Goal: Task Accomplishment & Management: Manage account settings

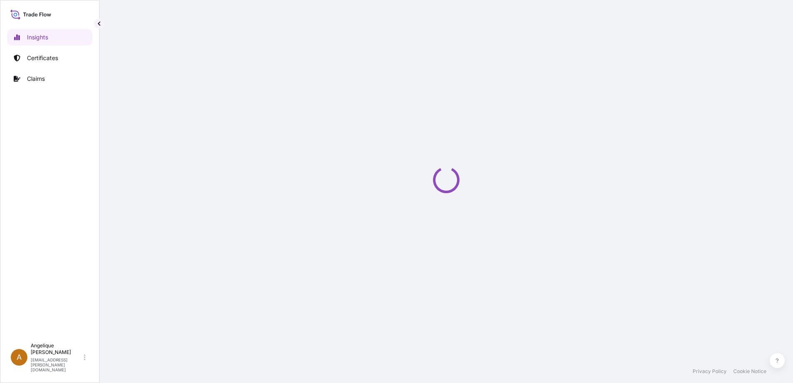
select select "2025"
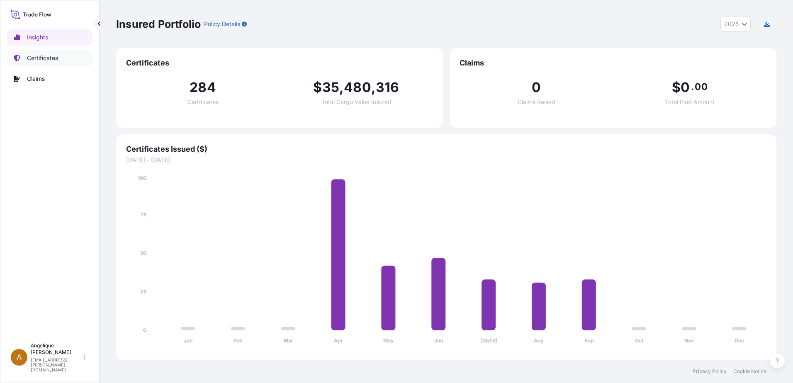
click at [48, 56] on p "Certificates" at bounding box center [42, 58] width 31 height 8
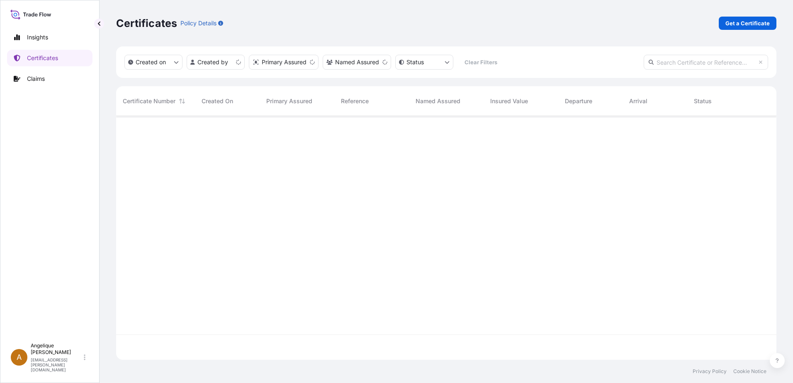
scroll to position [242, 654]
click at [742, 23] on p "Get a Certificate" at bounding box center [748, 23] width 44 height 8
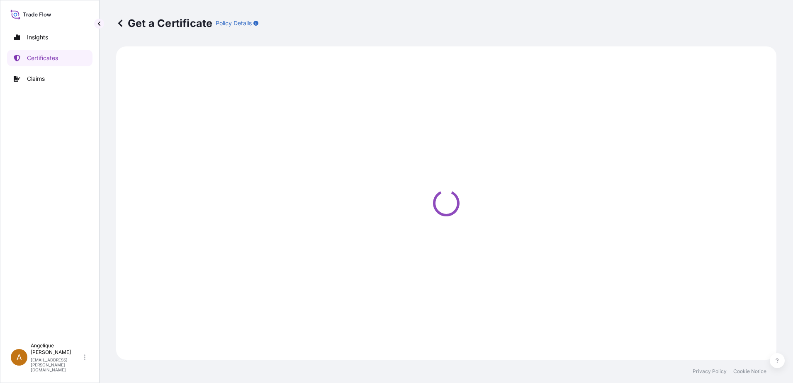
select select "Barge"
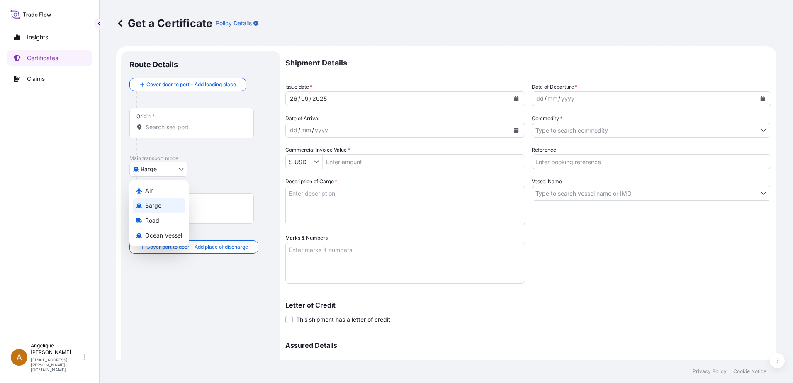
click at [180, 169] on body "Insights Certificates Claims A [PERSON_NAME] [PERSON_NAME][EMAIL_ADDRESS][PERSO…" at bounding box center [396, 191] width 793 height 383
click at [44, 57] on p "Certificates" at bounding box center [42, 58] width 31 height 8
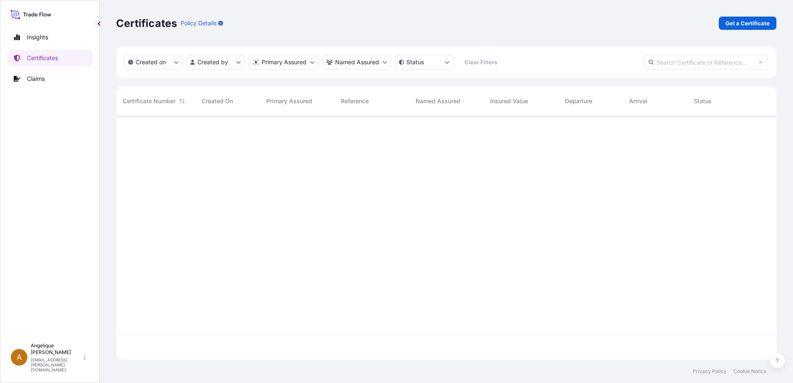
scroll to position [242, 654]
click at [666, 61] on input "text" at bounding box center [706, 62] width 124 height 15
type input "2800889"
click at [52, 56] on p "Certificates" at bounding box center [42, 58] width 31 height 8
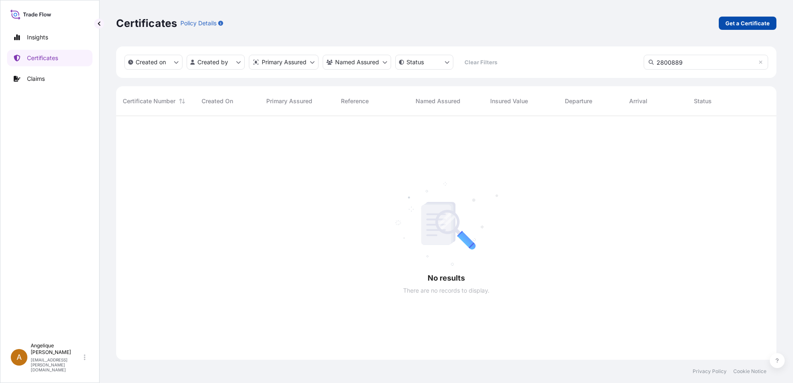
click at [749, 23] on p "Get a Certificate" at bounding box center [748, 23] width 44 height 8
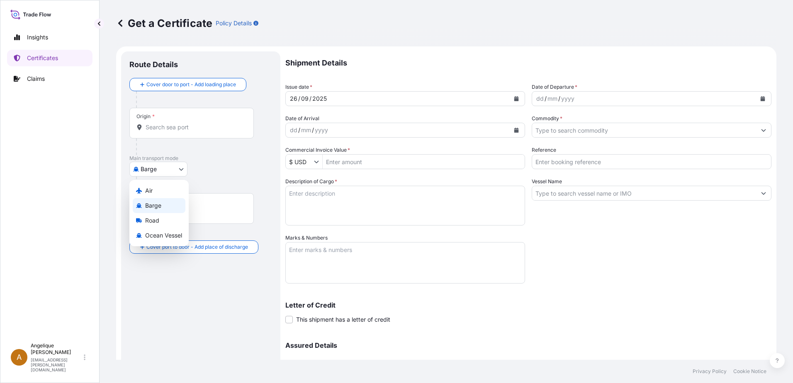
click at [182, 169] on body "Insights Certificates Claims A Angelique Gutierrez angelique.gutierrez@seaboard…" at bounding box center [396, 191] width 793 height 383
click at [164, 236] on span "Ocean Vessel" at bounding box center [163, 236] width 37 height 8
select select "Ocean Vessel"
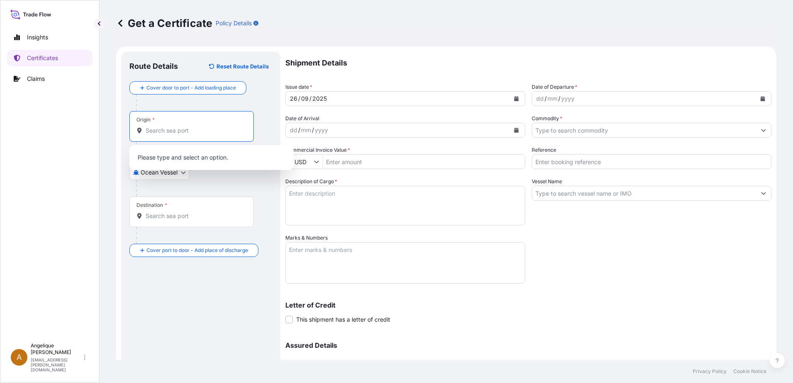
click at [182, 127] on input "Origin *" at bounding box center [195, 131] width 98 height 8
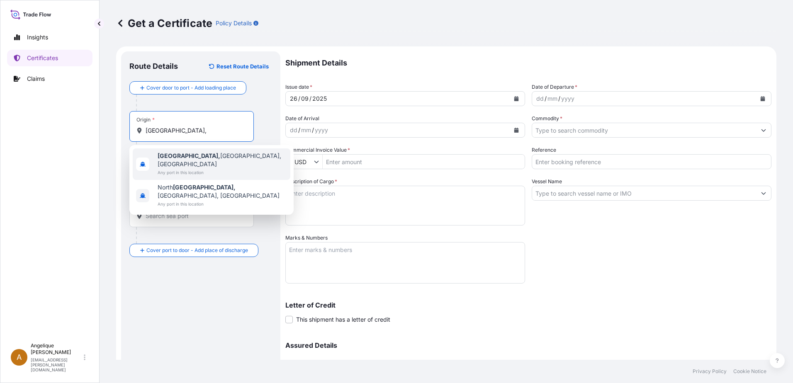
click at [178, 168] on span "Any port in this location" at bounding box center [222, 172] width 129 height 8
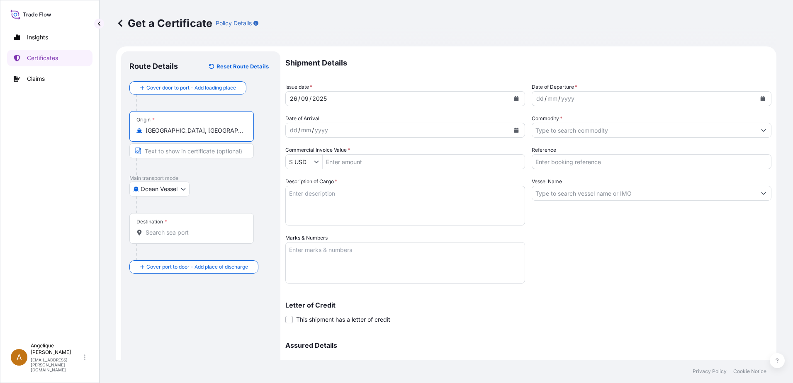
type input "Sioux City, IA, USA"
click at [148, 238] on div "Destination *" at bounding box center [191, 228] width 124 height 31
click at [148, 237] on input "Destination *" at bounding box center [195, 233] width 98 height 8
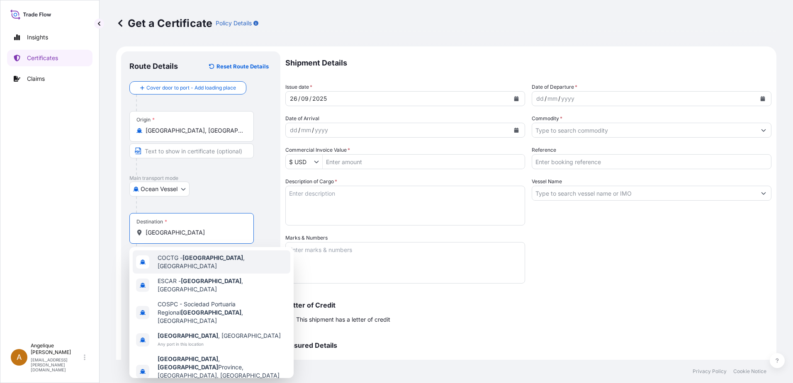
click at [173, 265] on div "COCTG - Cartagena , Colombia" at bounding box center [212, 262] width 158 height 23
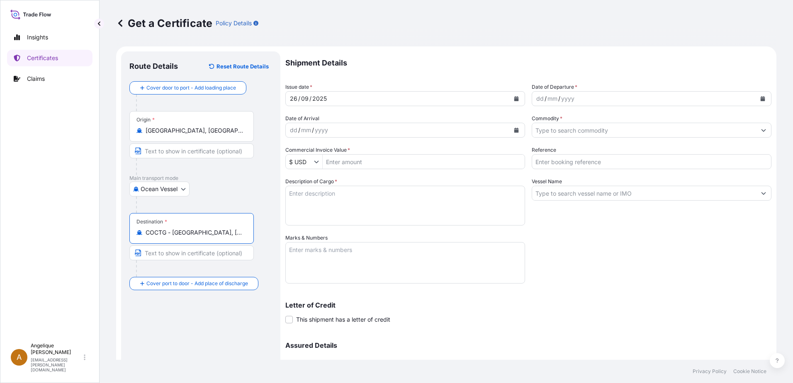
type input "COCTG - Cartagena, Colombia"
click at [761, 97] on icon "Calendar" at bounding box center [763, 98] width 5 height 5
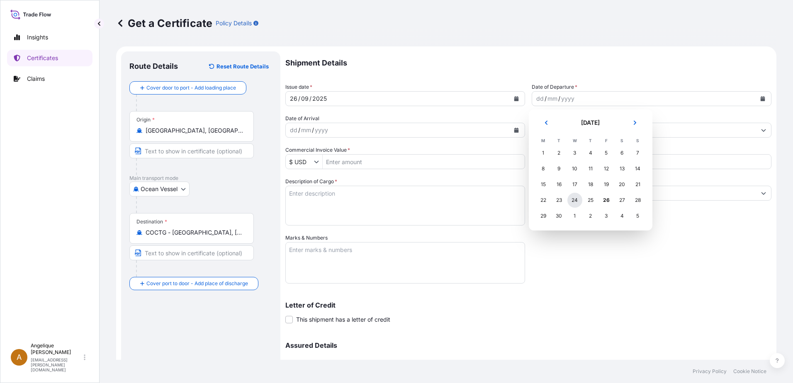
click at [576, 202] on div "24" at bounding box center [575, 200] width 15 height 15
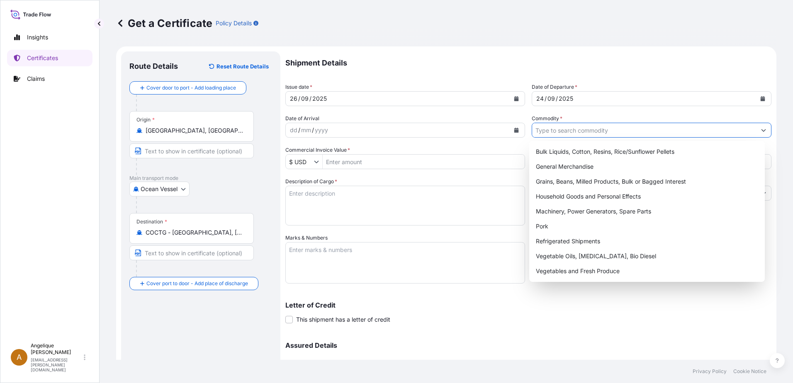
click at [544, 131] on input "Commodity *" at bounding box center [644, 130] width 224 height 15
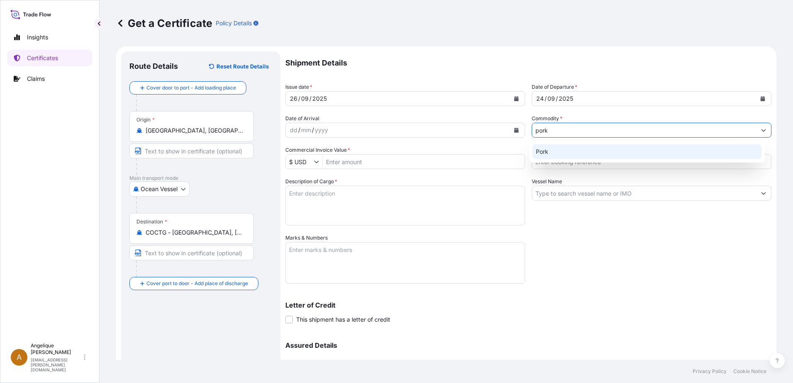
click at [556, 151] on div "Pork" at bounding box center [647, 151] width 229 height 15
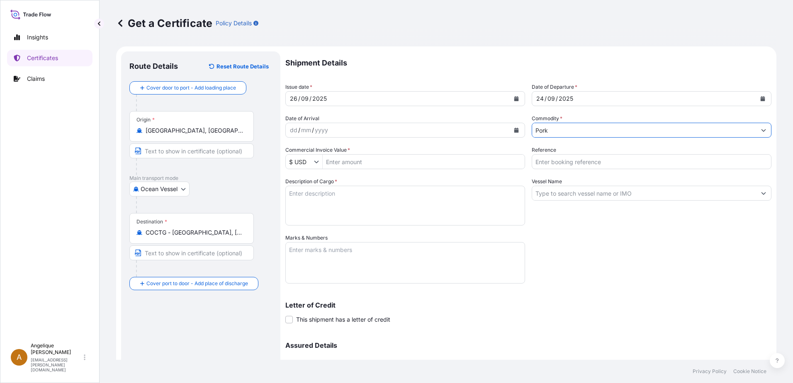
type input "Pork"
click at [385, 163] on input "Commercial Invoice Value *" at bounding box center [424, 161] width 202 height 15
type input "51,213.65"
type input "2800889"
type textarea "f"
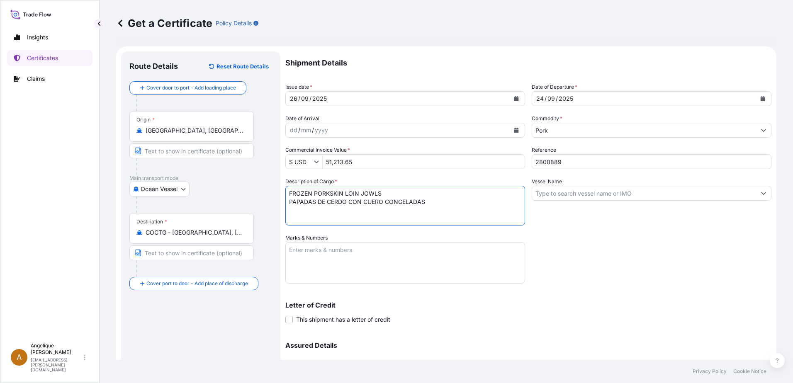
type textarea "FROZEN PORKSKIN LOIN JOWLS PAPADAS DE CERDO CON CUERO CONGELADAS"
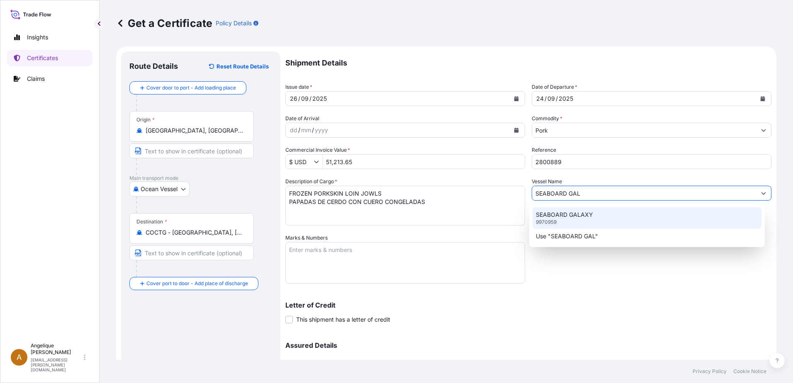
click at [545, 216] on p "SEABOARD GALAXY" at bounding box center [564, 215] width 57 height 8
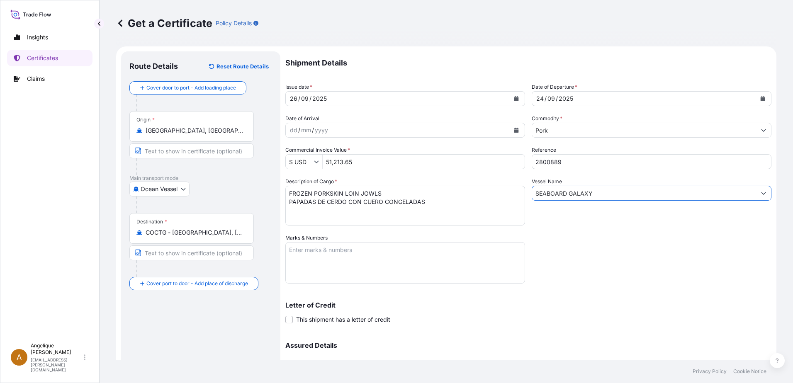
type input "SEABOARD GALAXY"
click at [314, 256] on textarea "Marks & Numbers" at bounding box center [406, 262] width 240 height 41
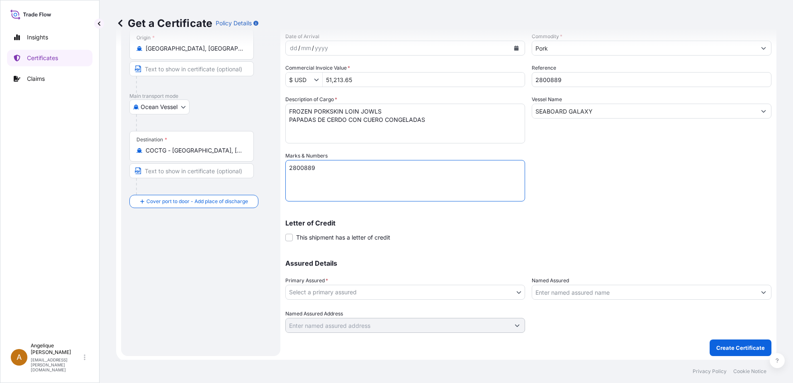
scroll to position [83, 0]
type textarea "2800889"
click at [400, 294] on body "Insights Certificates Claims A Angelique Gutierrez angelique.gutierrez@seaboard…" at bounding box center [396, 191] width 793 height 383
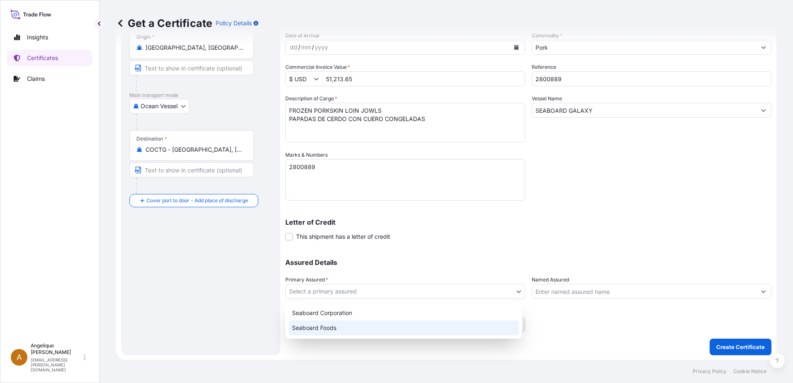
click at [356, 326] on div "Seaboard Foods" at bounding box center [404, 328] width 230 height 15
select select "31638"
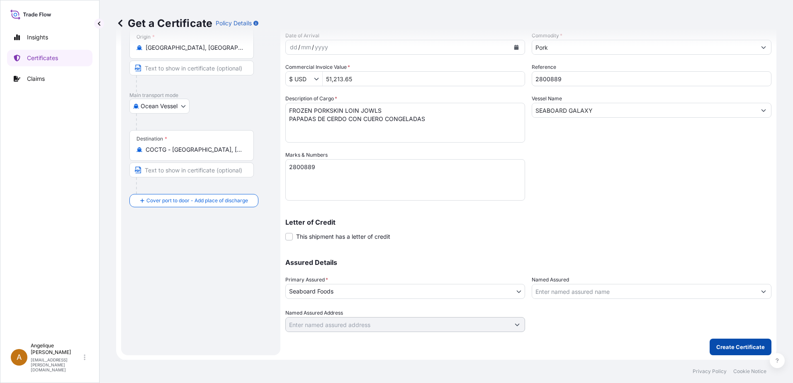
click at [732, 350] on p "Create Certificate" at bounding box center [741, 347] width 49 height 8
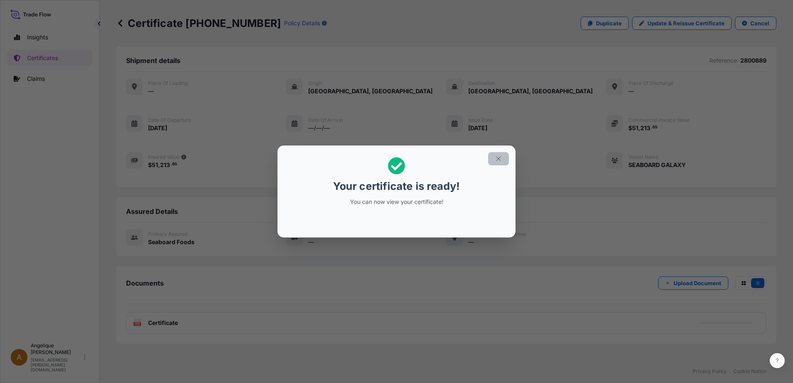
click at [499, 162] on icon "button" at bounding box center [498, 158] width 7 height 7
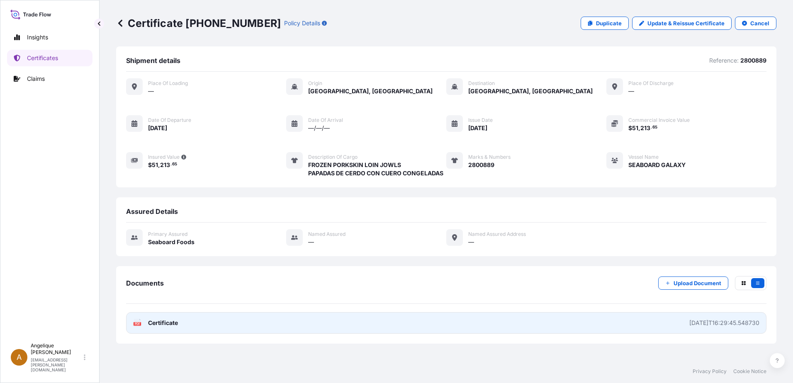
click at [279, 325] on link "PDF Certificate 2025-09-26T16:29:45.548730" at bounding box center [446, 323] width 641 height 22
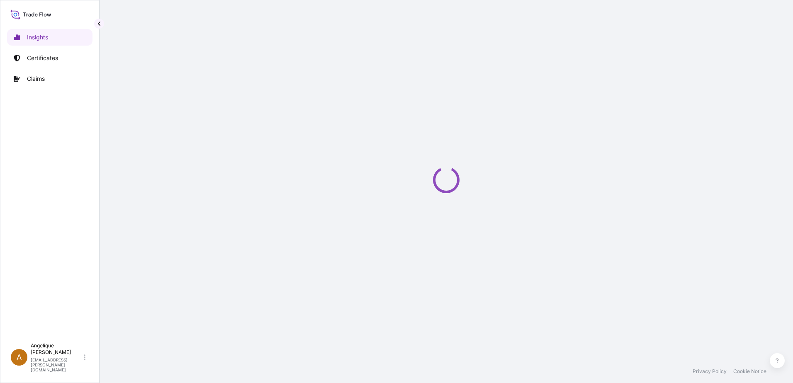
select select "2025"
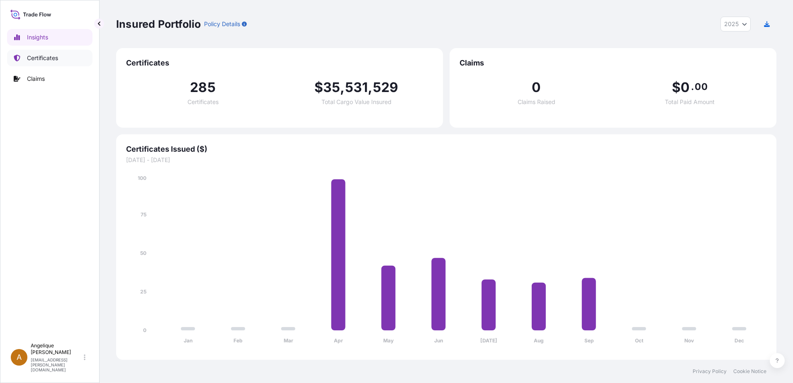
click at [41, 56] on p "Certificates" at bounding box center [42, 58] width 31 height 8
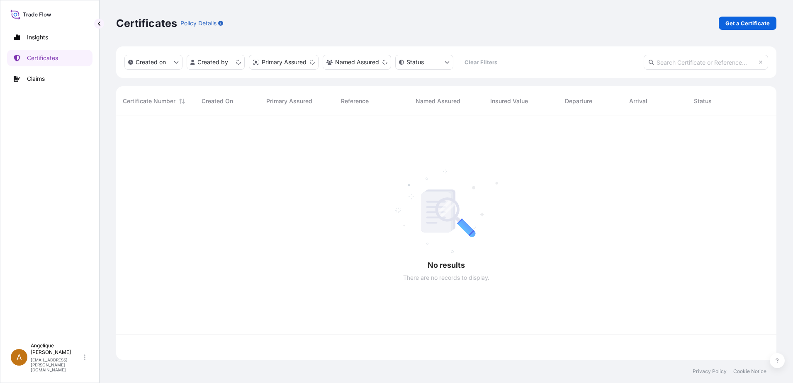
scroll to position [242, 654]
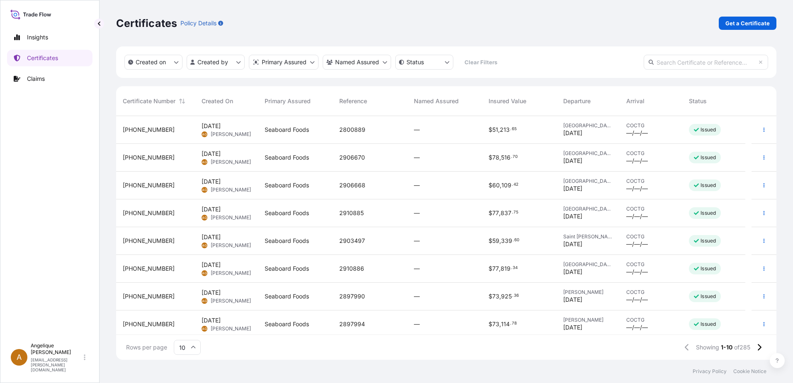
click at [670, 63] on input "text" at bounding box center [706, 62] width 124 height 15
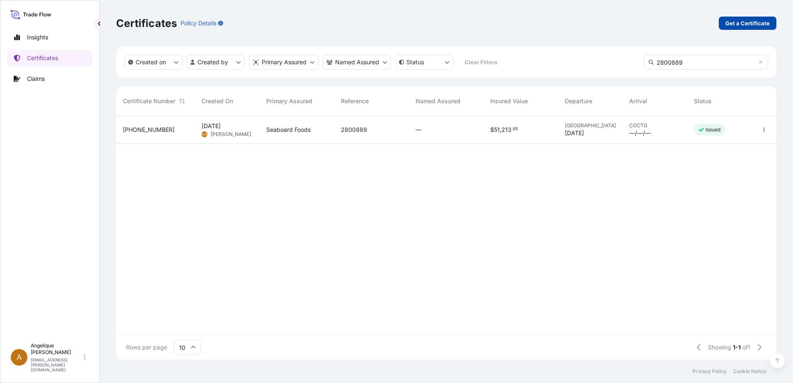
type input "2800889"
click at [734, 22] on p "Get a Certificate" at bounding box center [748, 23] width 44 height 8
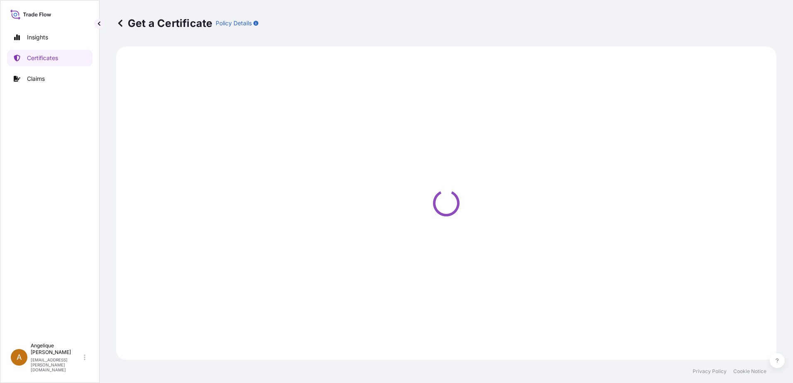
select select "Barge"
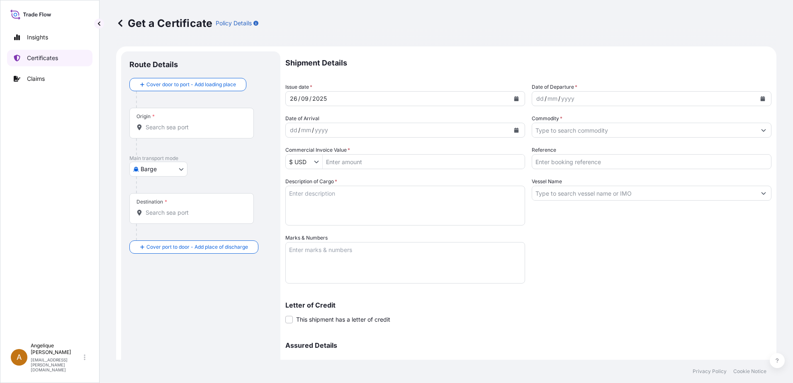
click at [58, 59] on p "Certificates" at bounding box center [42, 58] width 31 height 8
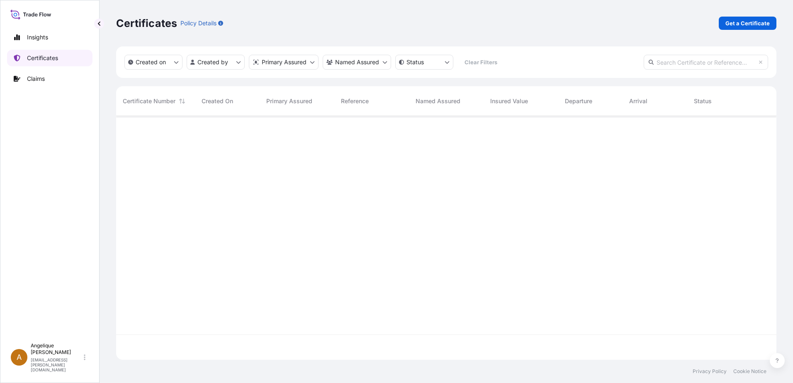
scroll to position [242, 654]
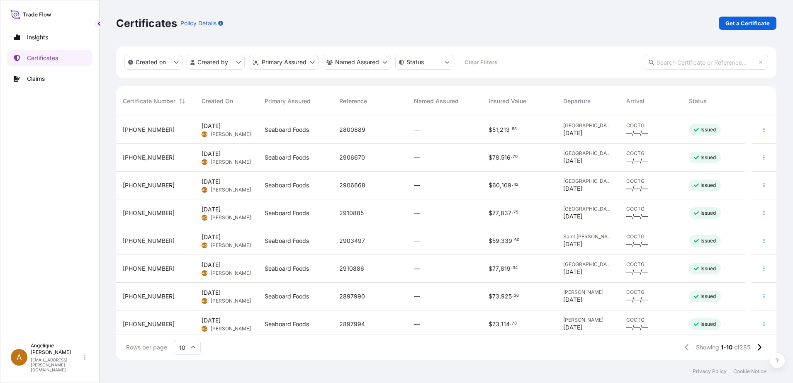
click at [672, 63] on input "text" at bounding box center [706, 62] width 124 height 15
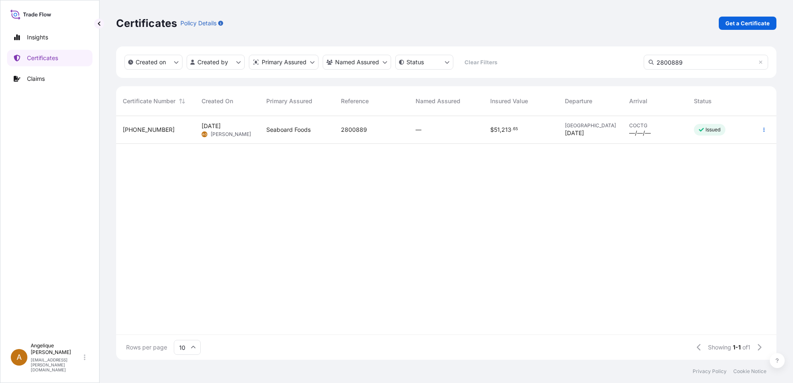
type input "2800889"
click at [157, 137] on div "[PHONE_NUMBER]" at bounding box center [155, 130] width 79 height 28
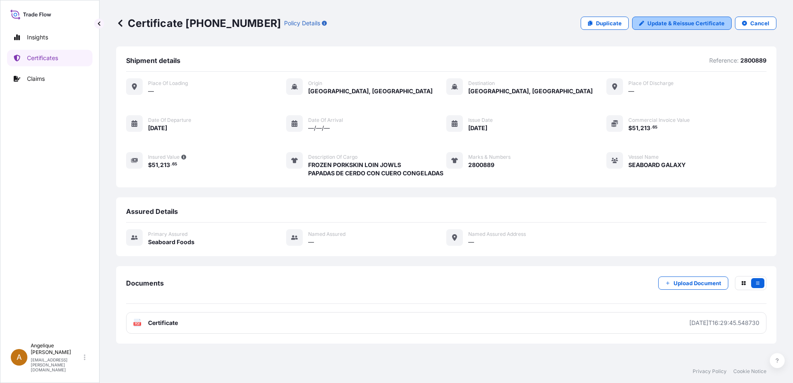
click at [681, 22] on p "Update & Reissue Certificate" at bounding box center [686, 23] width 77 height 8
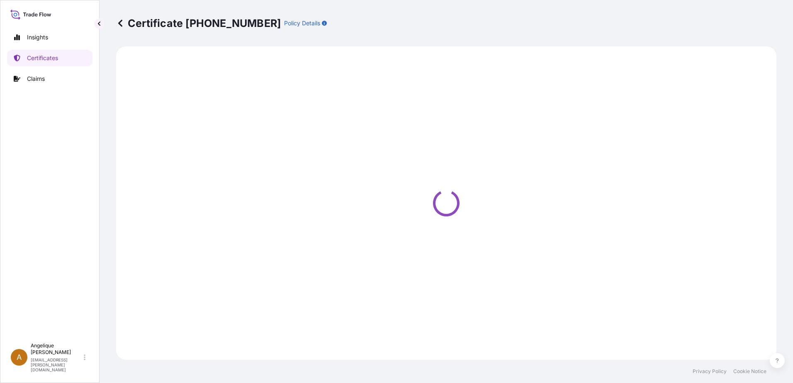
select select "Ocean Vessel"
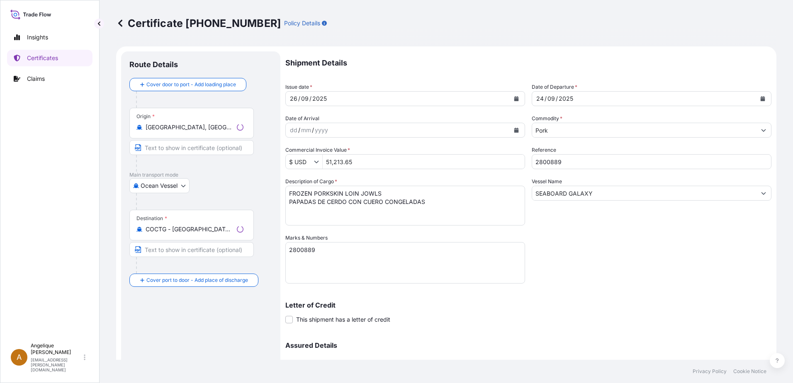
select select "31638"
click at [330, 193] on textarea "FROZEN PORKSKIN LOIN JOWLS PAPADAS DE CERDO CON CUERO CONGELADAS" at bounding box center [406, 206] width 240 height 40
click at [354, 194] on textarea "FROZEN PORKSKIN LOIN JOWLS PAPADAS DE CERDO CON CUERO CONGELADAS" at bounding box center [406, 206] width 240 height 40
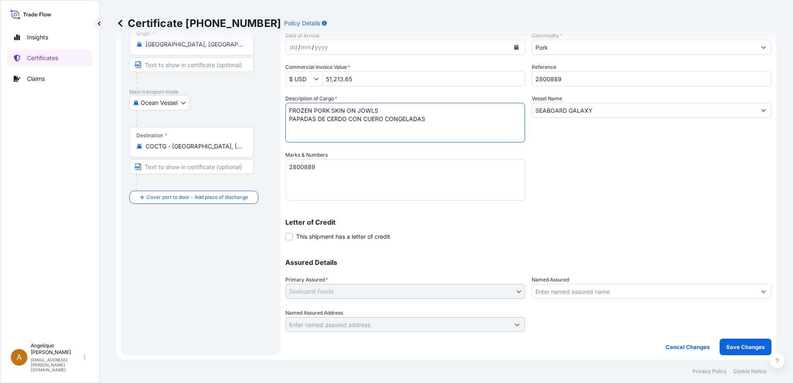
scroll to position [83, 0]
type textarea "FROZEN PORK SKIN ON JOWLS PAPADAS DE CERDO CON CUERO CONGELADAS"
click at [727, 350] on p "Save Changes" at bounding box center [746, 347] width 39 height 8
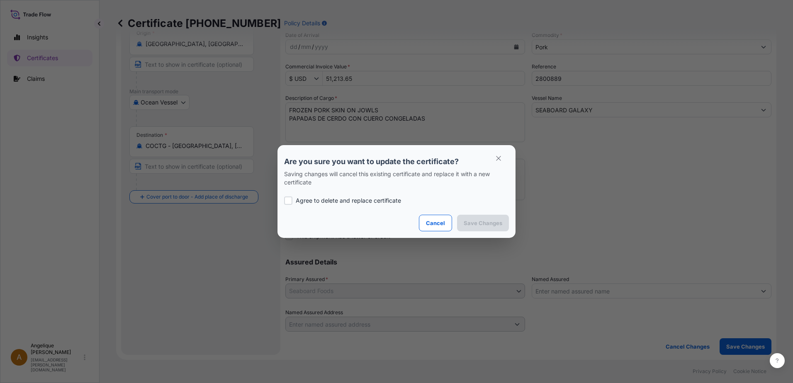
click at [287, 200] on div at bounding box center [288, 201] width 8 height 8
checkbox input "true"
click at [475, 218] on button "Save Changes" at bounding box center [483, 223] width 52 height 17
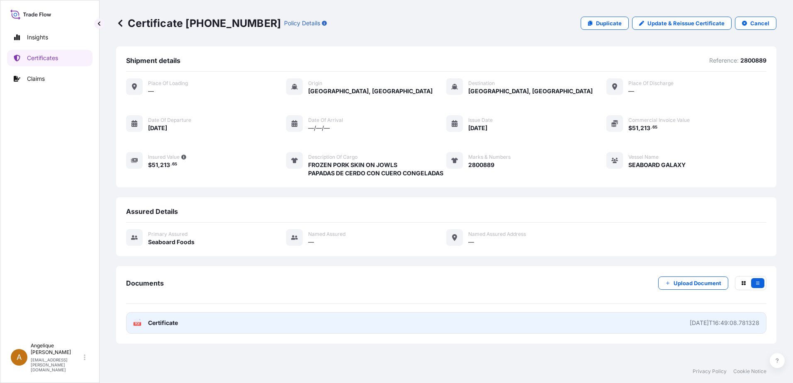
click at [240, 323] on link "PDF Certificate [DATE]T16:49:08.781328" at bounding box center [446, 323] width 641 height 22
